Goal: Information Seeking & Learning: Learn about a topic

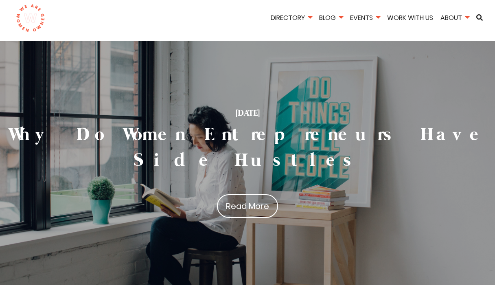
click at [168, 85] on div "March 10, 2024 Why Do Women Entrepreneurs Have Side Hustles Read More" at bounding box center [247, 163] width 495 height 244
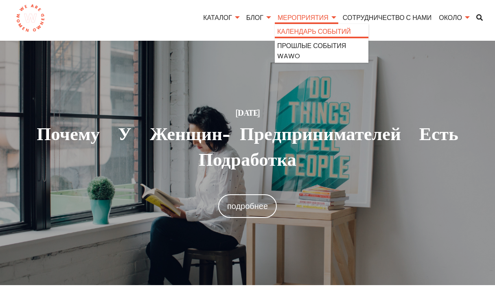
click at [302, 31] on link "Календарь событий" at bounding box center [321, 31] width 89 height 11
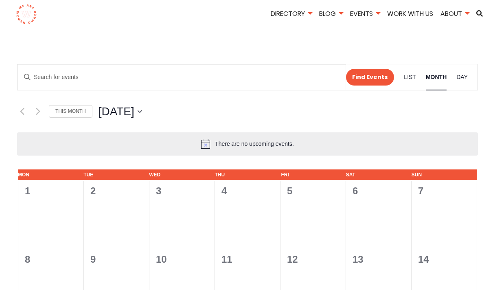
scroll to position [16, 0]
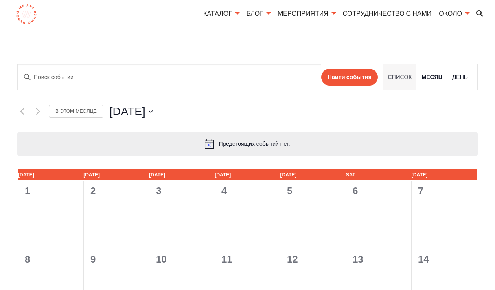
click at [398, 77] on span "список" at bounding box center [399, 76] width 24 height 9
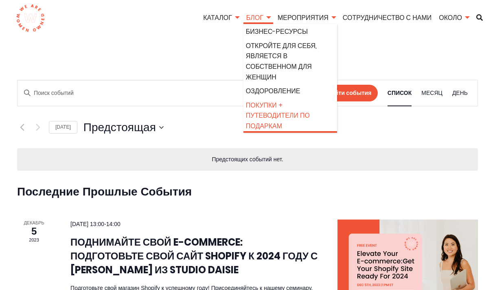
click at [268, 118] on link "ПОКУПКИ + ПУТЕВОДИТЕЛИ ПО ПОДАРКАМ" at bounding box center [290, 115] width 89 height 31
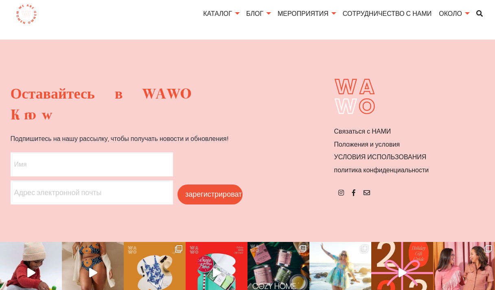
scroll to position [1184, 0]
click at [343, 190] on icon at bounding box center [341, 193] width 6 height 7
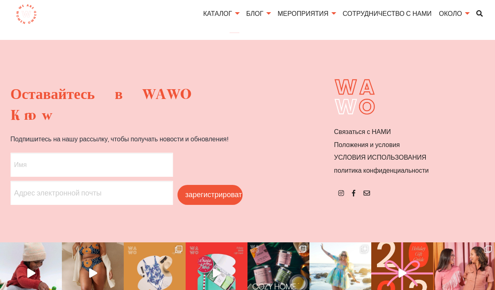
click at [156, 242] on img at bounding box center [155, 273] width 62 height 62
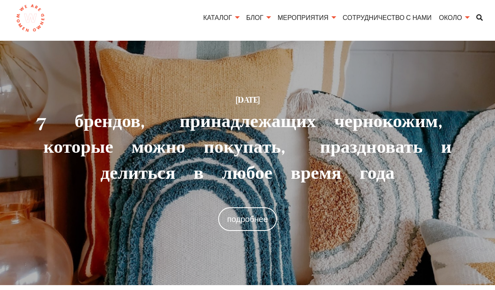
scroll to position [0, 0]
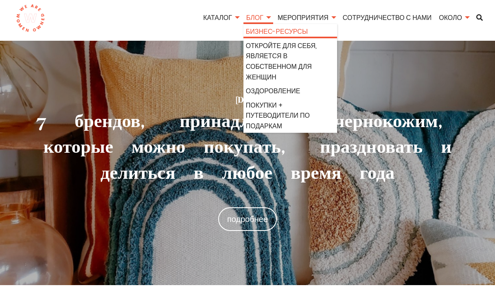
click at [260, 32] on link "Бизнес-ресурсы" at bounding box center [290, 31] width 89 height 11
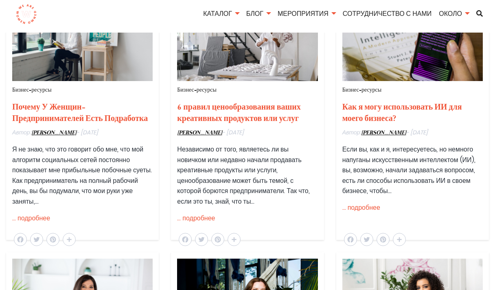
scroll to position [336, 0]
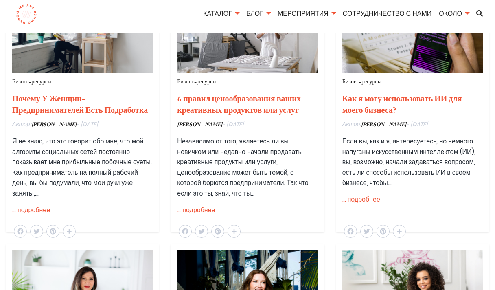
click at [238, 99] on link "6 правил ценообразования ваших креативных продуктов или услуг" at bounding box center [239, 105] width 124 height 22
click at [231, 102] on link "6 правил ценообразования ваших креативных продуктов или услуг" at bounding box center [239, 105] width 124 height 22
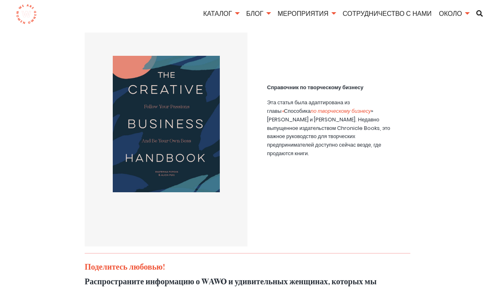
scroll to position [1481, 0]
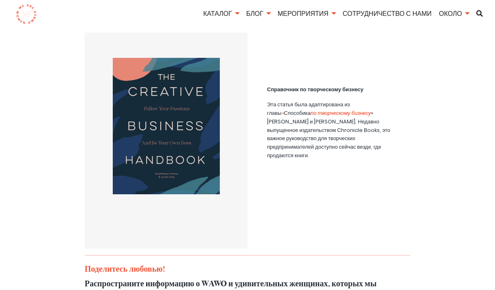
click at [310, 109] on em "по творческому бизнесу" at bounding box center [340, 113] width 60 height 8
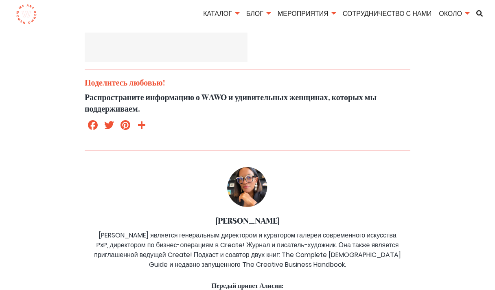
scroll to position [1668, 0]
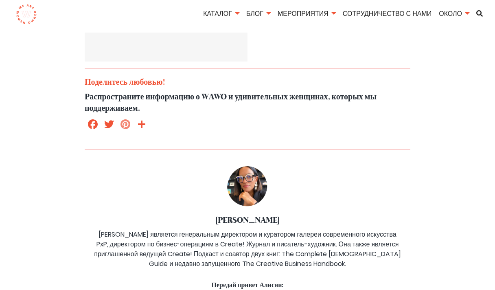
click at [127, 118] on link "PINTEREST" at bounding box center [125, 125] width 16 height 15
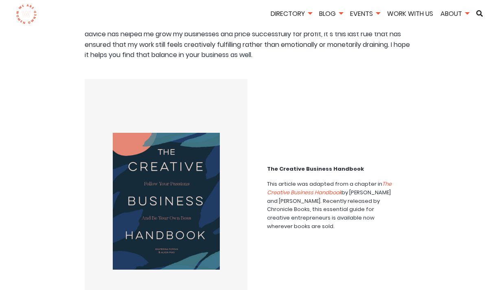
scroll to position [1299, 0]
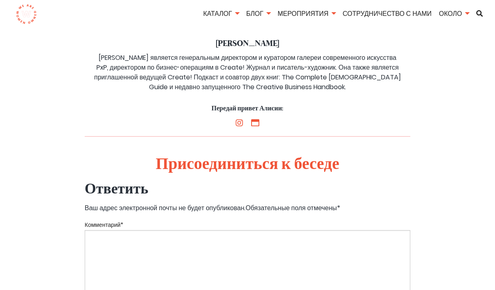
scroll to position [1845, 0]
click at [239, 118] on icon at bounding box center [239, 122] width 7 height 8
